Goal: Find specific page/section: Find specific page/section

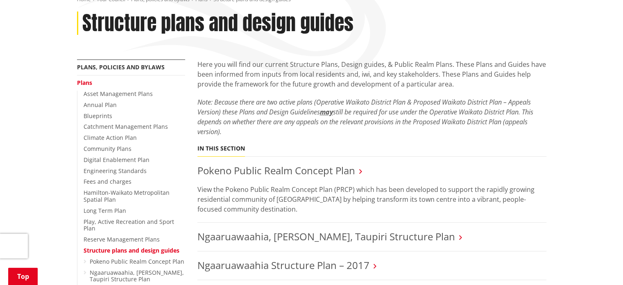
scroll to position [105, 0]
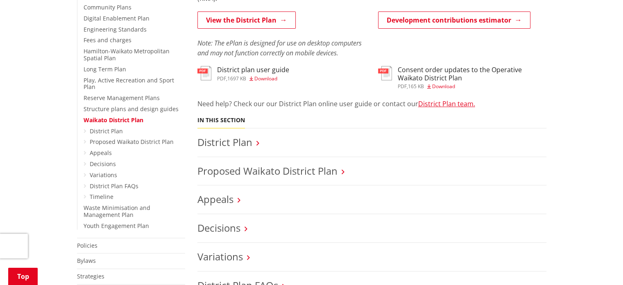
scroll to position [246, 0]
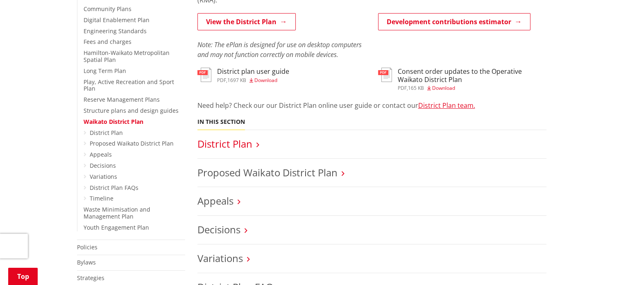
click at [243, 144] on link "District Plan" at bounding box center [225, 144] width 55 height 14
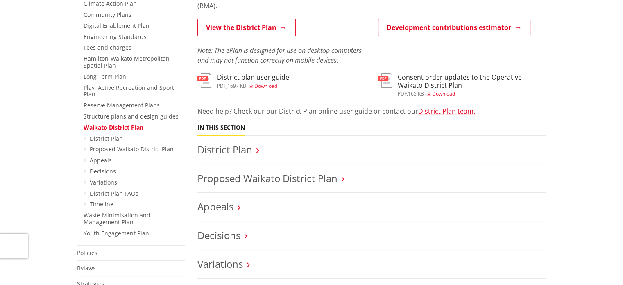
scroll to position [246, 0]
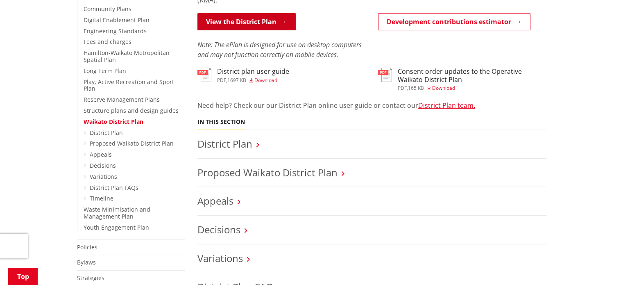
click at [254, 21] on link "View the District Plan" at bounding box center [247, 21] width 98 height 17
